Goal: Communication & Community: Answer question/provide support

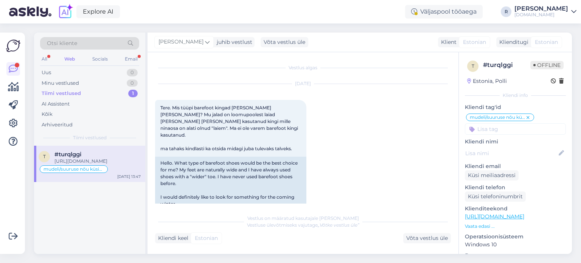
scroll to position [877, 0]
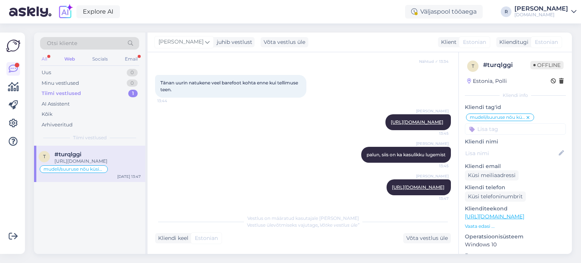
click at [44, 61] on div "All" at bounding box center [44, 59] width 9 height 10
click at [129, 70] on div "2" at bounding box center [133, 73] width 10 height 8
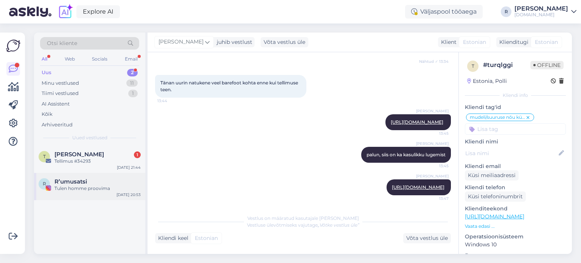
click at [101, 176] on div "R R’umusatsi Tulen homme proovima [DATE] 20:53" at bounding box center [89, 186] width 111 height 27
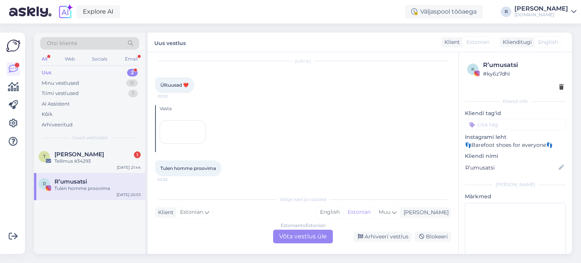
scroll to position [163, 0]
click at [392, 234] on div "Arhiveeri vestlus" at bounding box center [382, 237] width 58 height 10
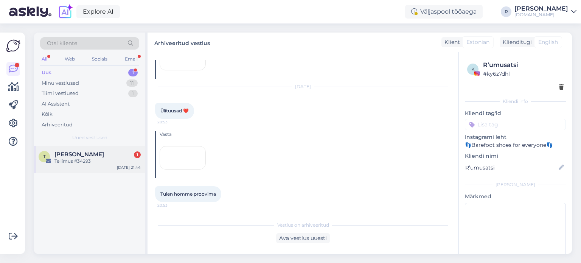
click at [91, 161] on div "Tellimus #34293" at bounding box center [97, 161] width 86 height 7
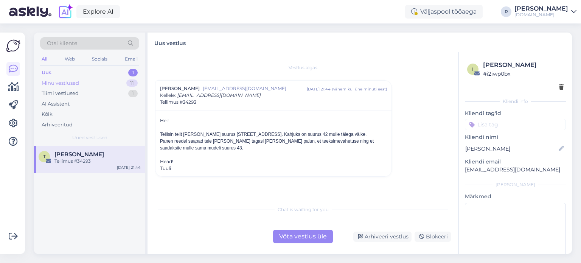
click at [71, 84] on div "Minu vestlused" at bounding box center [60, 83] width 37 height 8
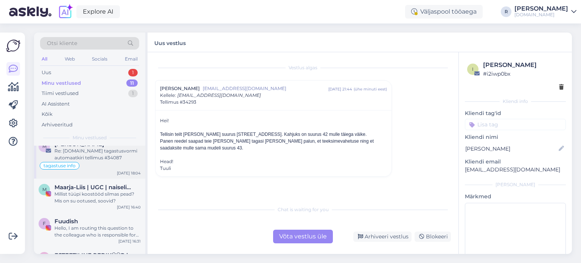
scroll to position [114, 0]
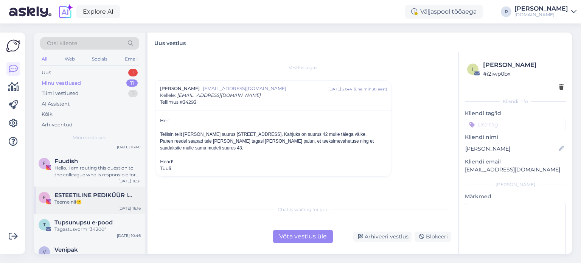
click at [83, 201] on div "Teeme nii🙂" at bounding box center [97, 202] width 86 height 7
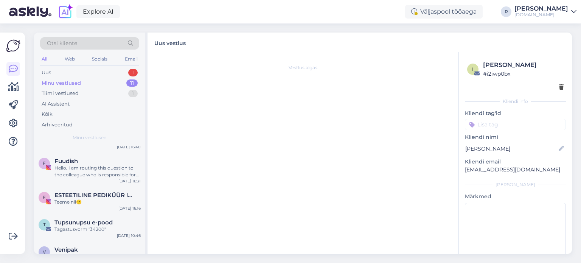
scroll to position [1008, 0]
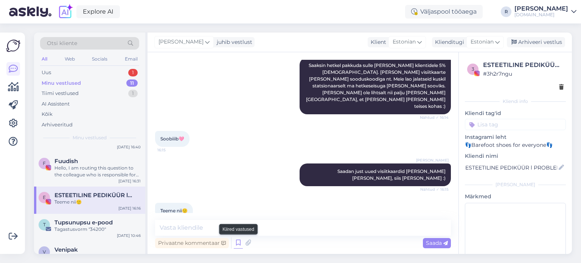
click at [241, 241] on icon at bounding box center [238, 242] width 9 height 11
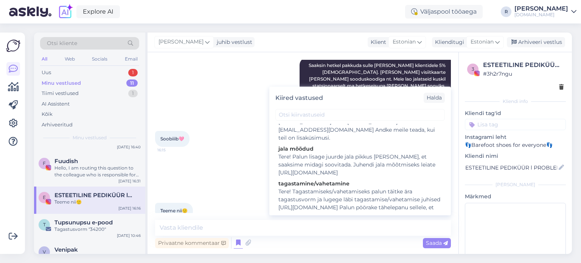
scroll to position [130, 0]
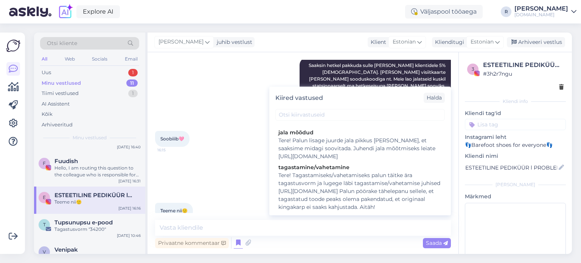
click at [318, 171] on div "Tere! Tagastamiseks/vahetamiseks palun täitke ära tagastusvorm ja lugege läbi t…" at bounding box center [360, 191] width 163 height 40
type textarea "Tere! Tagastamiseks/vahetamiseks palun täitke ära tagastusvorm ja lugege läbi t…"
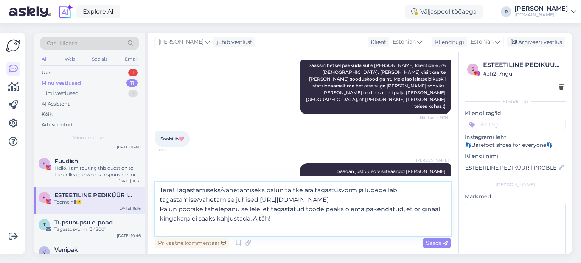
drag, startPoint x: 295, startPoint y: 218, endPoint x: 157, endPoint y: 181, distance: 142.8
click at [157, 180] on div "Vestlus algas [DATE] *Automaatteade* Aitäh, et Sa kirjutasid. Vastan esimesel v…" at bounding box center [303, 153] width 311 height 202
click at [47, 56] on div "All" at bounding box center [44, 59] width 9 height 10
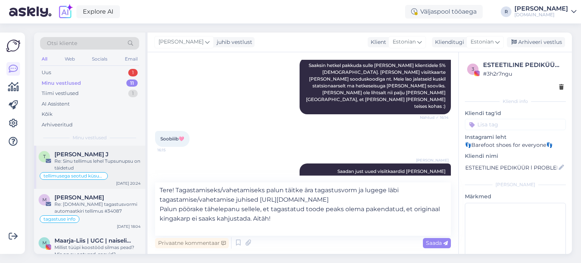
click at [96, 160] on div "Re: Sinu tellimus lehel Tupsunupsu on täidetud" at bounding box center [97, 165] width 86 height 14
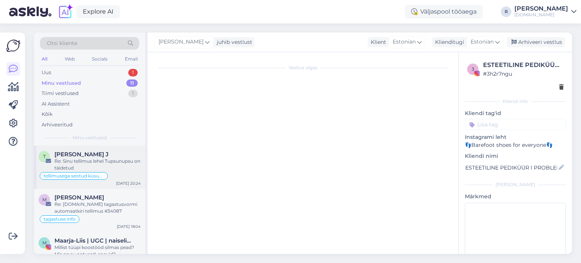
scroll to position [219, 0]
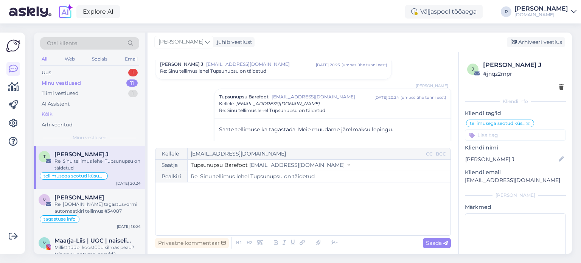
click at [59, 110] on div "Kõik" at bounding box center [89, 114] width 99 height 11
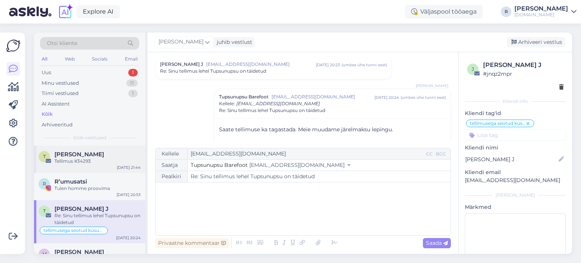
click at [77, 157] on span "[PERSON_NAME]" at bounding box center [79, 154] width 50 height 7
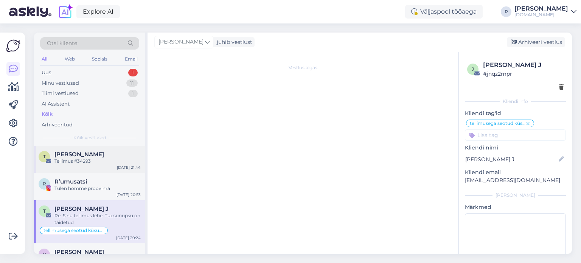
scroll to position [0, 0]
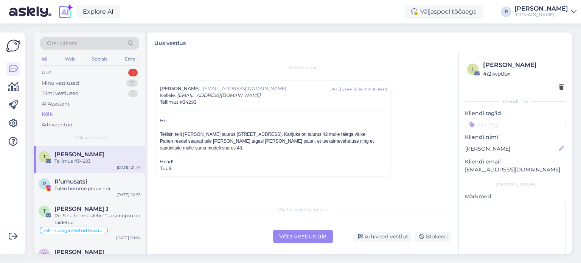
click at [307, 234] on div "Võta vestlus üle" at bounding box center [303, 237] width 60 height 14
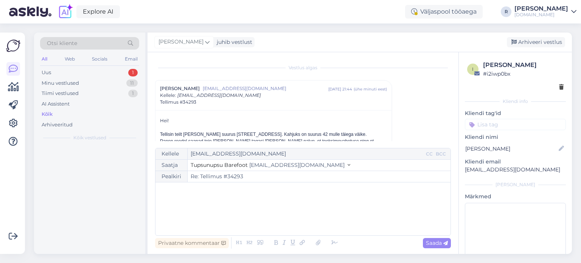
scroll to position [20, 0]
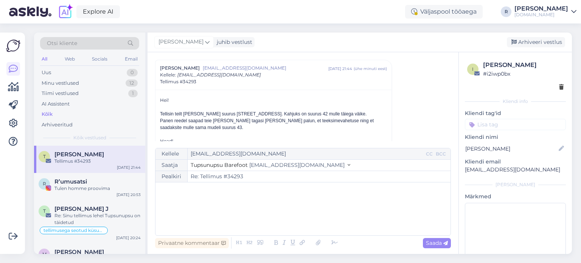
click at [198, 199] on div "﻿" at bounding box center [303, 208] width 288 height 45
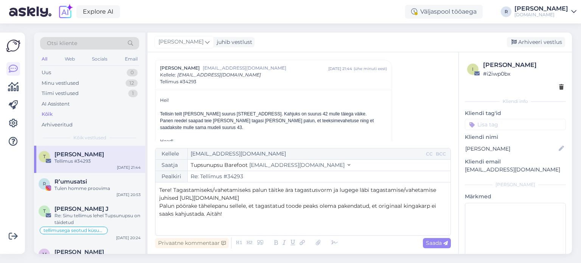
click at [174, 192] on span "Tere! Tagastamiseks/vahetamiseks palun täitke ära tagastusvorm ja lugege läbi t…" at bounding box center [298, 194] width 279 height 15
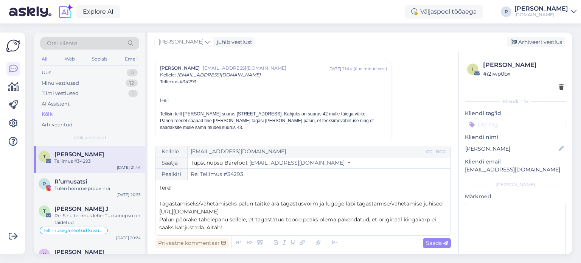
click at [236, 228] on p "Palun pöörake tähelepanu sellele, et tagastatud toode peaks olema pakendatud, e…" at bounding box center [303, 224] width 288 height 16
click at [332, 240] on icon at bounding box center [334, 243] width 11 height 11
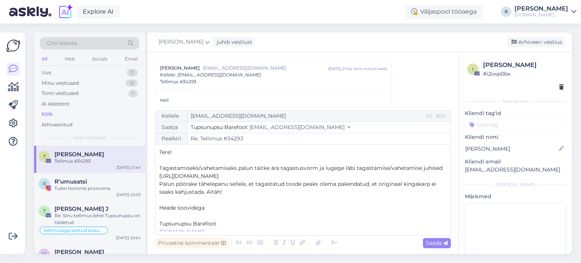
click at [200, 214] on p "﻿" at bounding box center [303, 216] width 288 height 8
click at [511, 125] on input at bounding box center [515, 124] width 101 height 11
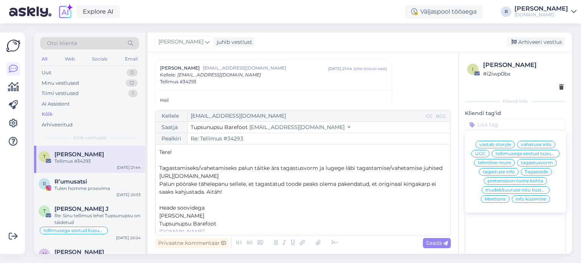
click at [525, 157] on div "tellimusega seotud küsumus" at bounding box center [526, 154] width 68 height 8
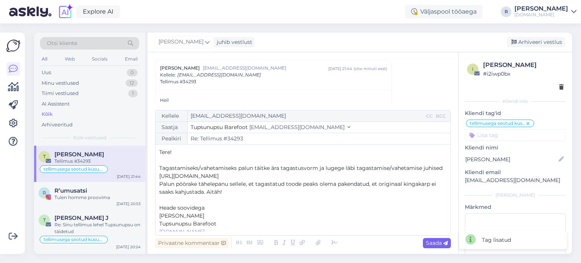
click at [442, 242] on span "Saada" at bounding box center [437, 243] width 22 height 7
type input "Re: Tellimus #34293"
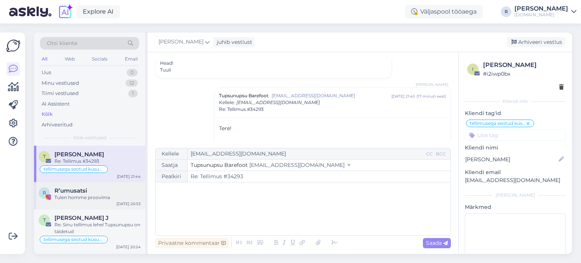
click at [54, 193] on div "R R’umusatsi Tulen homme proovima" at bounding box center [90, 194] width 102 height 14
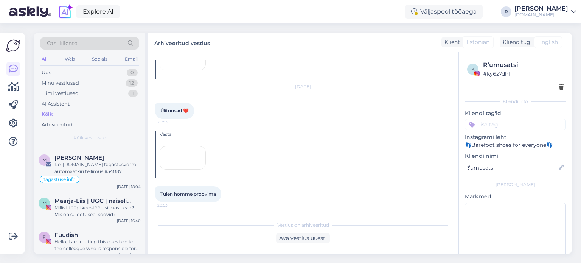
scroll to position [114, 0]
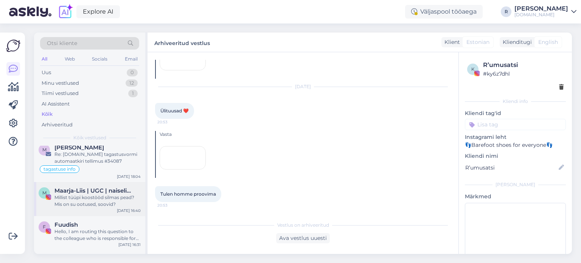
click at [82, 190] on span "Maarja-Liis | UGC | naiselikkus | tervis | ilu | reisimine" at bounding box center [93, 190] width 79 height 7
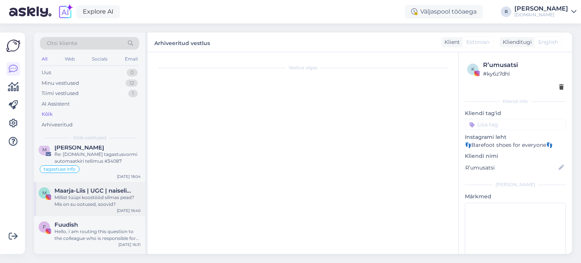
scroll to position [246, 0]
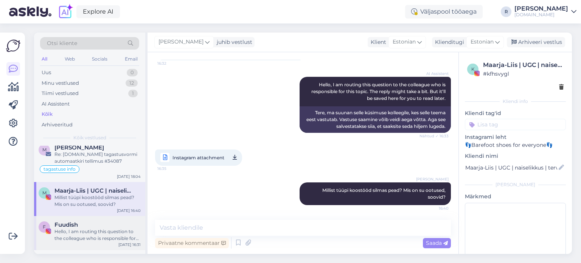
click at [72, 229] on div "Hello, I am routing this question to the colleague who is responsible for this …" at bounding box center [97, 235] width 86 height 14
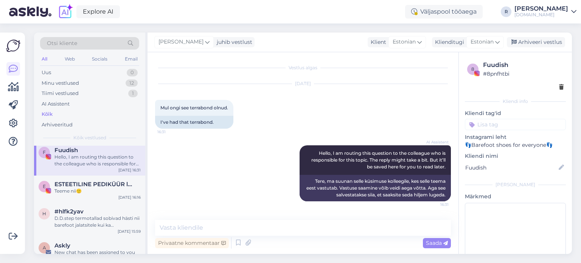
scroll to position [189, 0]
click at [97, 190] on div "Teeme nii🙂" at bounding box center [97, 190] width 86 height 7
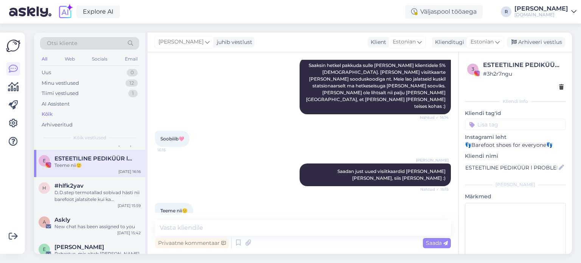
scroll to position [227, 0]
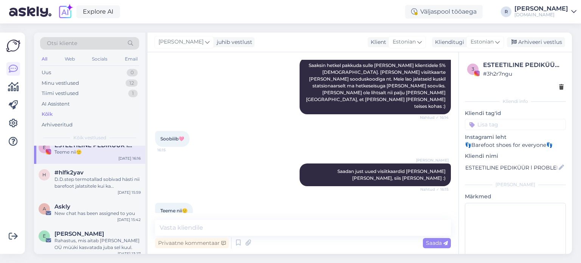
click at [97, 190] on div "h #hlfk2yav D.D.step termotallad sobivad hästi nii barefoot jalatsitele kui ka …" at bounding box center [89, 181] width 111 height 34
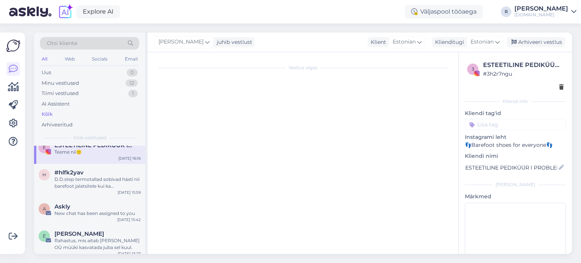
scroll to position [130, 0]
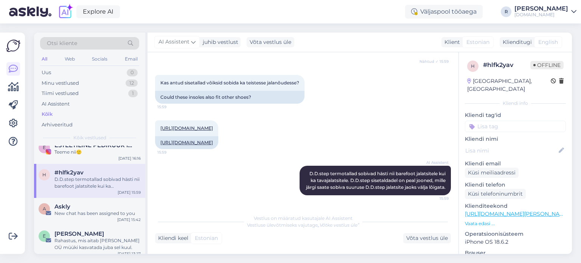
click at [532, 121] on input at bounding box center [515, 126] width 101 height 11
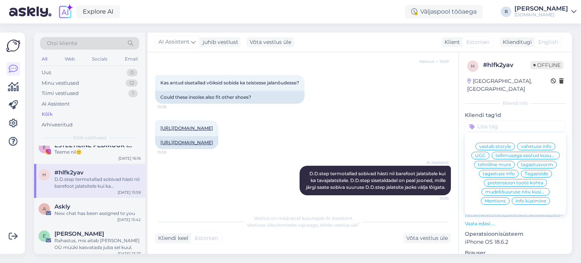
click at [523, 201] on span "info küsimine" at bounding box center [531, 201] width 31 height 5
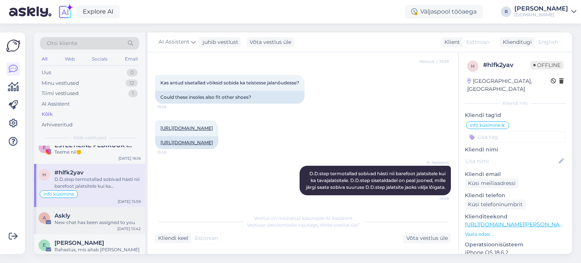
click at [92, 224] on div "New chat has been assigned to you" at bounding box center [97, 222] width 86 height 7
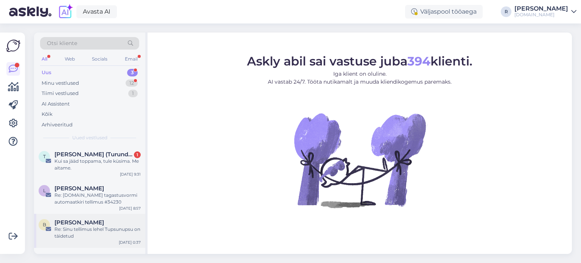
click at [96, 230] on div "Re: Sinu tellimus lehel Tupsunupsu on täidetud" at bounding box center [97, 233] width 86 height 14
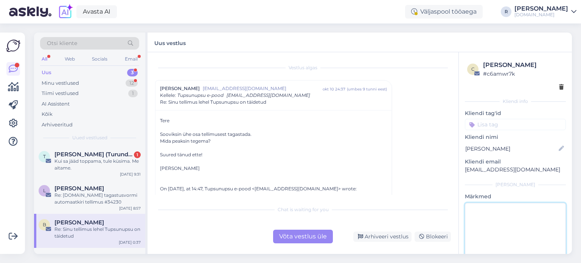
click at [478, 210] on textarea at bounding box center [515, 237] width 101 height 68
type textarea "vastatud"
click at [419, 170] on div "Vestlus algas Birgit Õigus oigus.birgit@gmail.com okt 10 24:37 ( umbes 9 tunni …" at bounding box center [306, 127] width 303 height 135
click at [411, 173] on div "Vestlus algas Birgit Õigus oigus.birgit@gmail.com okt 10 24:37 ( umbes 9 tunni …" at bounding box center [306, 127] width 303 height 135
click at [381, 233] on div "Arhiveeri vestlus" at bounding box center [382, 237] width 58 height 10
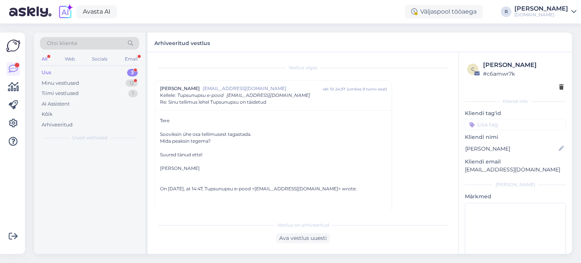
scroll to position [20, 0]
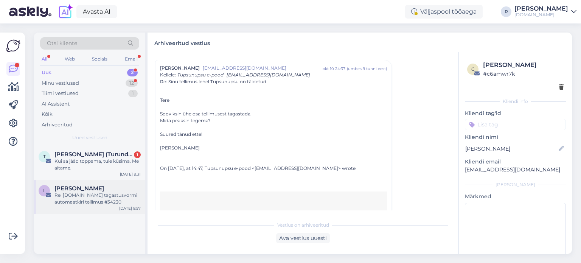
click at [101, 194] on div "Re: Tupsunupsu.ee tagastusvormi automaatkiri tellimus #34230" at bounding box center [97, 199] width 86 height 14
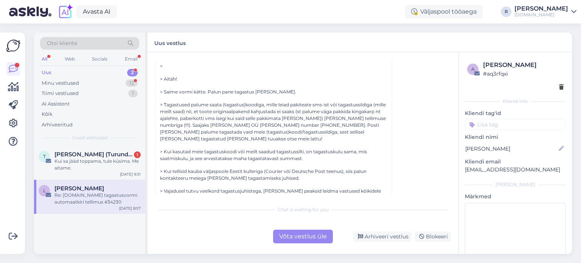
scroll to position [0, 0]
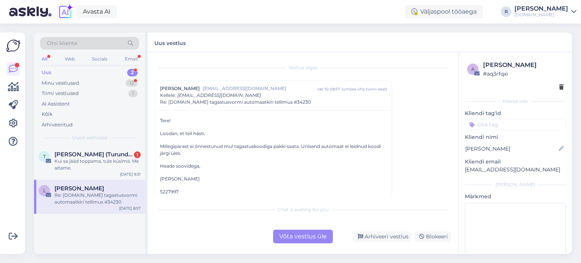
click at [297, 103] on span "Re: Tupsunupsu.ee tagastusvormi automaatkiri tellimus #34230" at bounding box center [235, 102] width 151 height 7
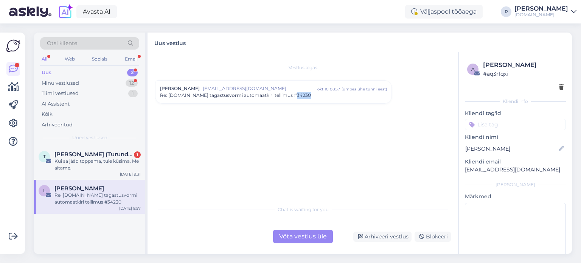
drag, startPoint x: 307, startPoint y: 97, endPoint x: 291, endPoint y: 97, distance: 15.5
click at [291, 97] on div "Re: Tupsunupsu.ee tagastusvormi automaatkiri tellimus #34230" at bounding box center [273, 95] width 227 height 7
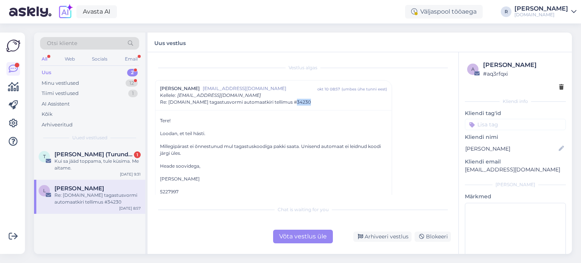
drag, startPoint x: 319, startPoint y: 100, endPoint x: 290, endPoint y: 107, distance: 30.1
click at [290, 107] on div "Lennely Saar lennely@gmail.com okt 10 08:57 ( umbes ühe tunni eest ) Kellele : …" at bounding box center [274, 96] width 236 height 30
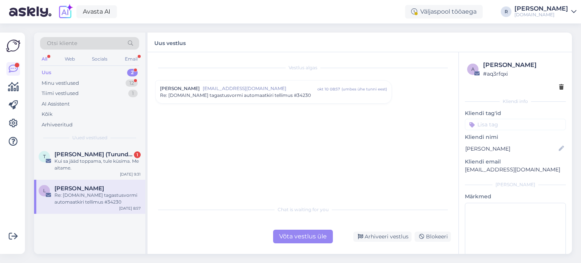
copy span "34230"
click at [292, 94] on span "Re: Tupsunupsu.ee tagastusvormi automaatkiri tellimus #34230" at bounding box center [235, 95] width 151 height 7
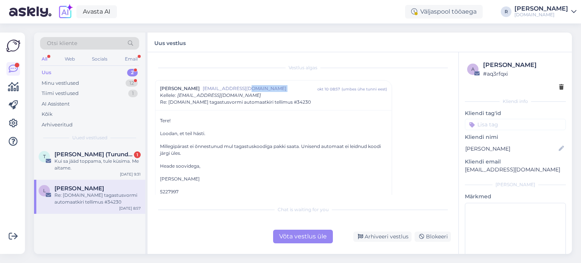
click at [292, 94] on div "Lennely Saar lennely@gmail.com okt 10 08:57 ( umbes ühe tunni eest ) Kellele : …" at bounding box center [273, 95] width 227 height 20
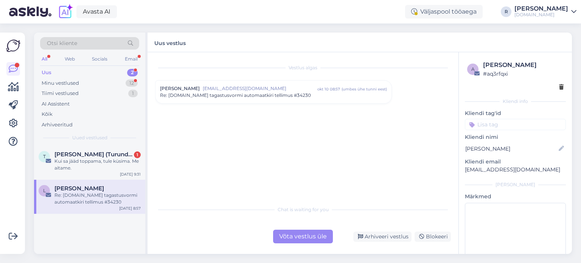
click at [254, 95] on span "Re: Tupsunupsu.ee tagastusvormi automaatkiri tellimus #34230" at bounding box center [235, 95] width 151 height 7
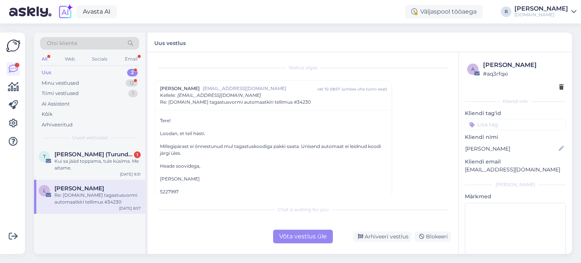
click at [301, 238] on div "Võta vestlus üle" at bounding box center [303, 237] width 60 height 14
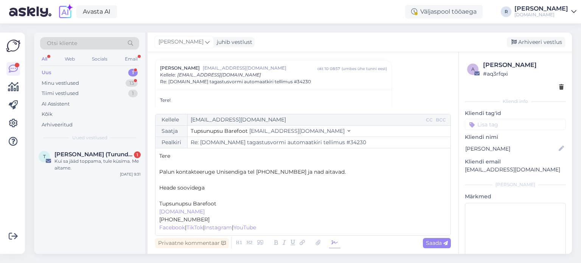
click at [337, 246] on icon at bounding box center [334, 243] width 11 height 11
click at [176, 196] on p "﻿" at bounding box center [303, 196] width 288 height 8
click at [428, 243] on span "Saada" at bounding box center [437, 243] width 22 height 7
type input "Re: Tupsunupsu.ee tagastusvormi automaatkiri tellimus #34230"
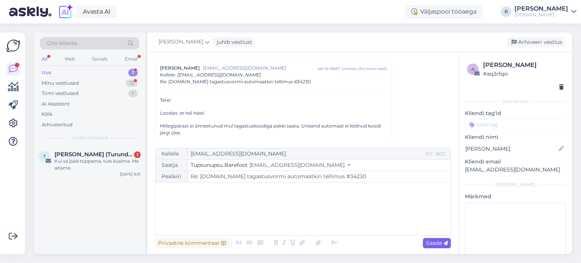
scroll to position [468, 0]
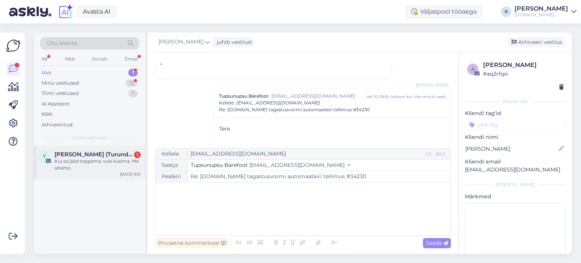
click at [83, 163] on div "Kui sa jääd toppama, tule küsima. Me aitame." at bounding box center [97, 165] width 86 height 14
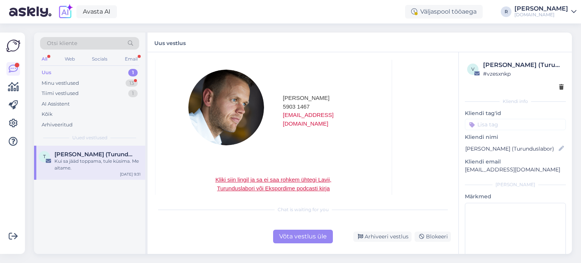
scroll to position [467, 0]
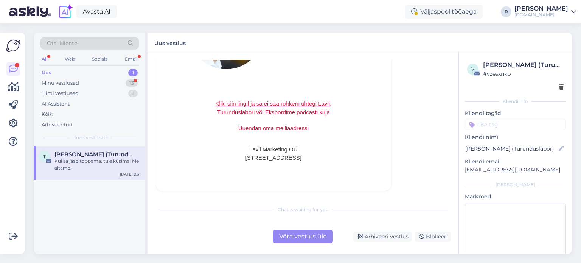
click at [280, 104] on link "Kliki siin lingil ja sa ei saa rohkem ühtegi Lavii, Turunduslabori või Ekspordi…" at bounding box center [273, 107] width 116 height 15
click at [559, 89] on icon at bounding box center [561, 87] width 5 height 5
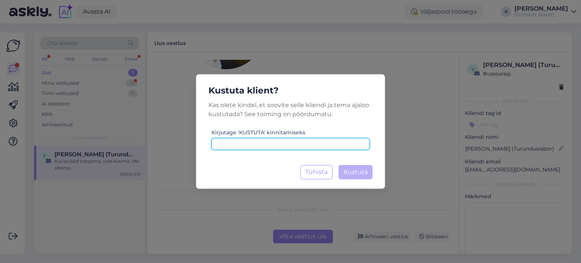
click at [289, 145] on input at bounding box center [291, 144] width 158 height 12
type input "kustuta"
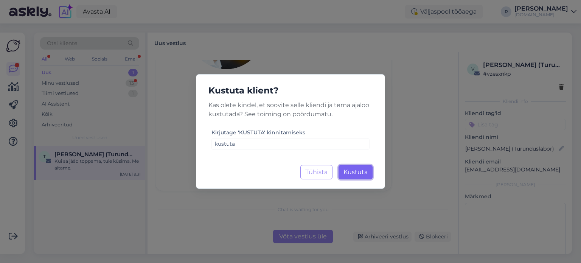
click at [363, 171] on span "Kustuta" at bounding box center [356, 171] width 24 height 7
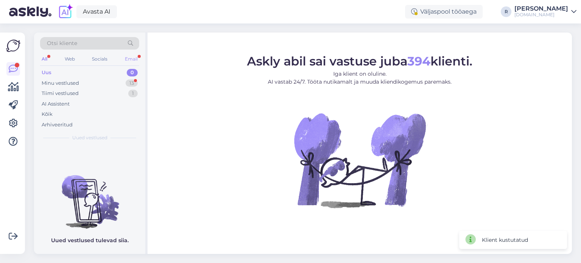
click at [133, 59] on div "Email" at bounding box center [131, 59] width 16 height 10
click at [42, 60] on div "All" at bounding box center [44, 59] width 9 height 10
click at [47, 114] on div "Kõik" at bounding box center [47, 114] width 11 height 8
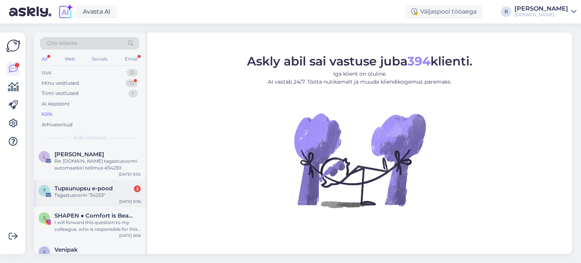
click at [76, 194] on div "Tagastusvorm "34253"" at bounding box center [97, 195] width 86 height 7
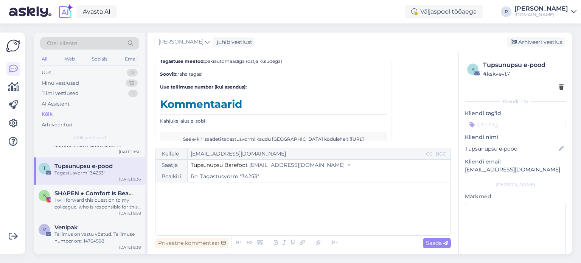
scroll to position [0, 0]
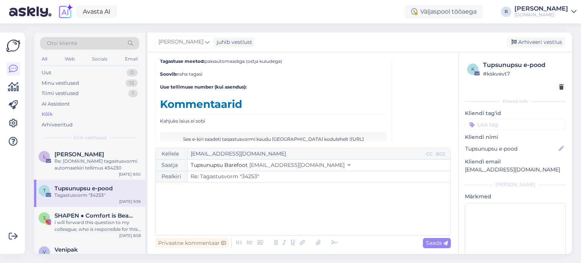
click at [101, 220] on div "I will forward this question to my colleague, who is responsible for this. The …" at bounding box center [97, 226] width 86 height 14
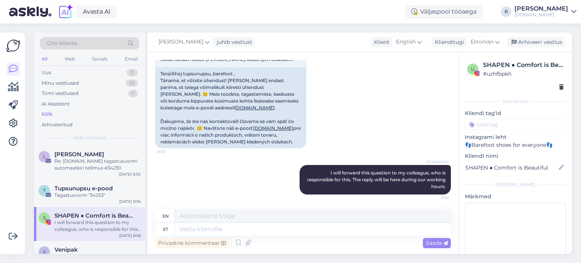
scroll to position [388, 0]
